Goal: Information Seeking & Learning: Learn about a topic

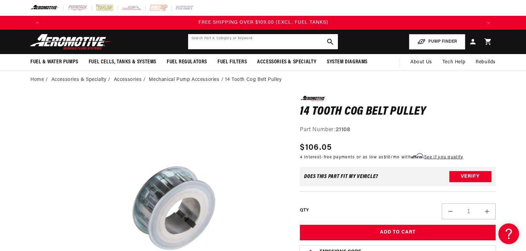
scroll to position [0, 1312]
click at [240, 44] on input "text" at bounding box center [263, 41] width 150 height 15
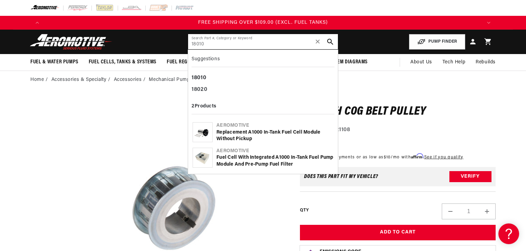
type input "18010"
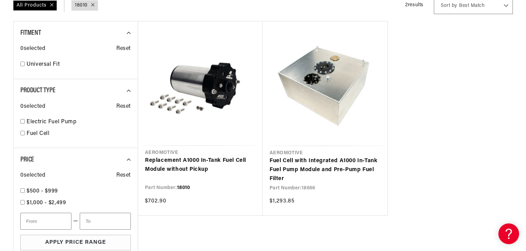
scroll to position [110, 0]
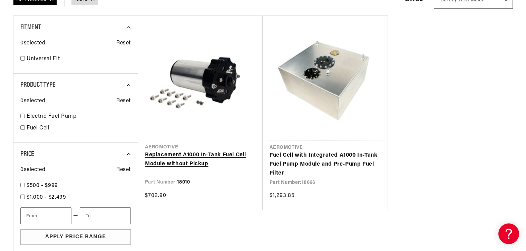
click at [215, 151] on link "Replacement A1000 In-Tank Fuel Cell Module without Pickup" at bounding box center [200, 160] width 111 height 18
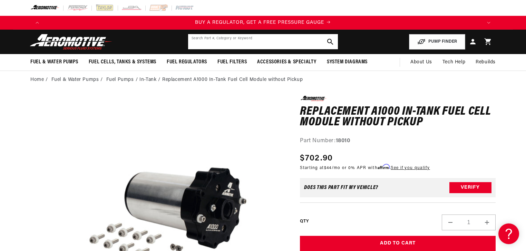
click at [223, 44] on input "text" at bounding box center [263, 41] width 150 height 15
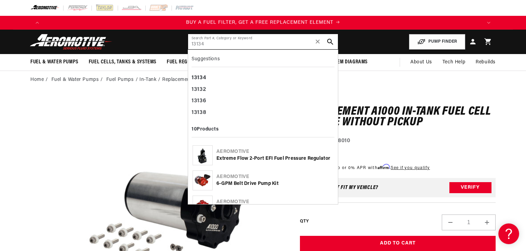
type input "13134"
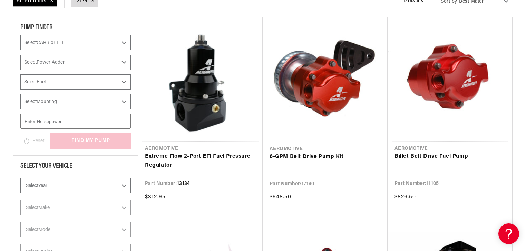
scroll to position [110, 0]
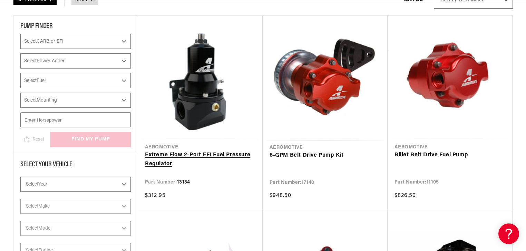
click at [221, 151] on link "Extreme Flow 2-Port EFI Fuel Pressure Regulator" at bounding box center [200, 160] width 111 height 18
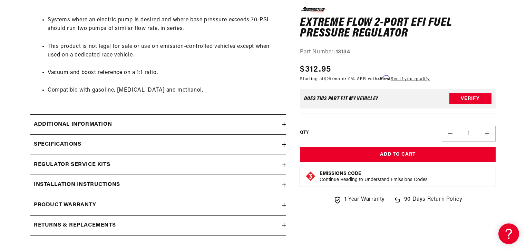
click at [284, 186] on icon at bounding box center [284, 185] width 0 height 4
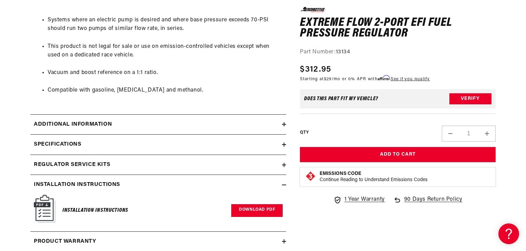
click at [265, 210] on link "Download PDF" at bounding box center [256, 211] width 51 height 13
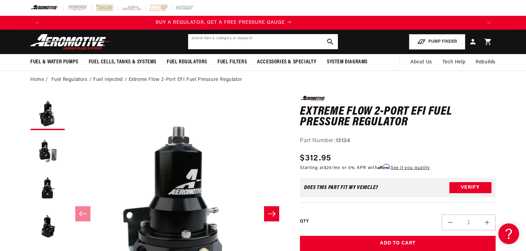
click at [233, 46] on input "text" at bounding box center [263, 41] width 150 height 15
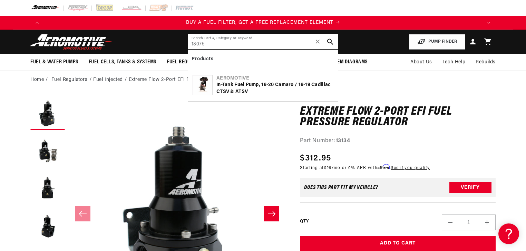
type input "18075"
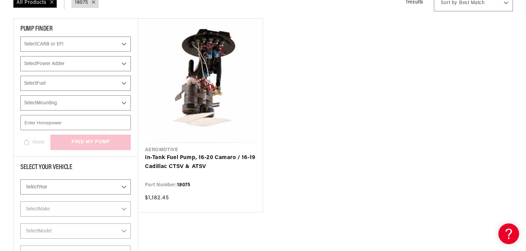
scroll to position [110, 0]
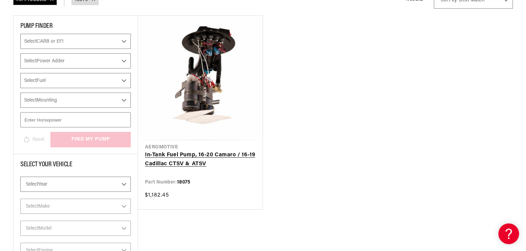
click at [222, 151] on link "In-Tank Fuel Pump, 16-20 Camaro / 16-19 Cadillac CTSV & ATSV" at bounding box center [200, 160] width 111 height 18
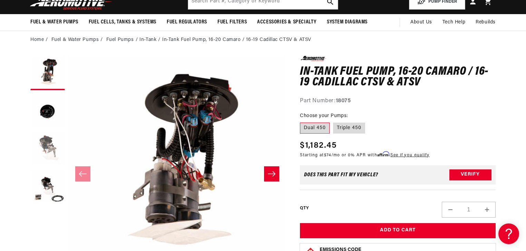
scroll to position [55, 0]
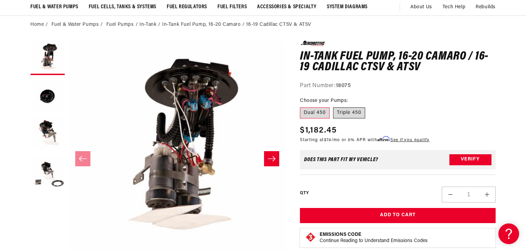
click at [346, 113] on label "Triple 450" at bounding box center [349, 113] width 32 height 11
click at [333, 107] on input "Triple 450" at bounding box center [333, 106] width 0 height 0
radio input "true"
click at [322, 112] on label "Dual 450" at bounding box center [315, 113] width 30 height 11
click at [302, 107] on input "Dual 450" at bounding box center [301, 106] width 0 height 0
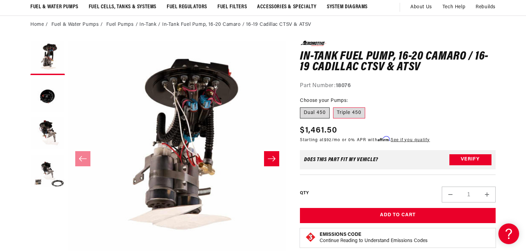
radio input "true"
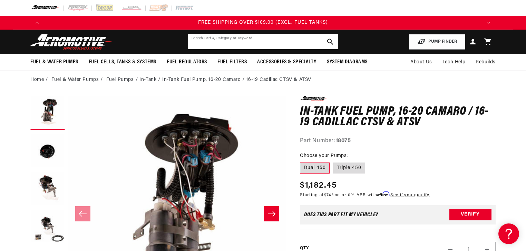
click at [227, 43] on input "text" at bounding box center [263, 41] width 150 height 15
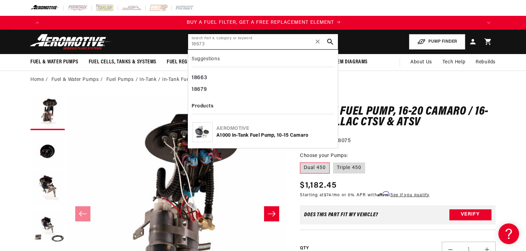
scroll to position [0, 437]
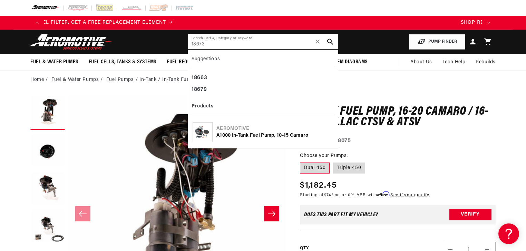
type input "18673"
